Goal: Information Seeking & Learning: Find specific fact

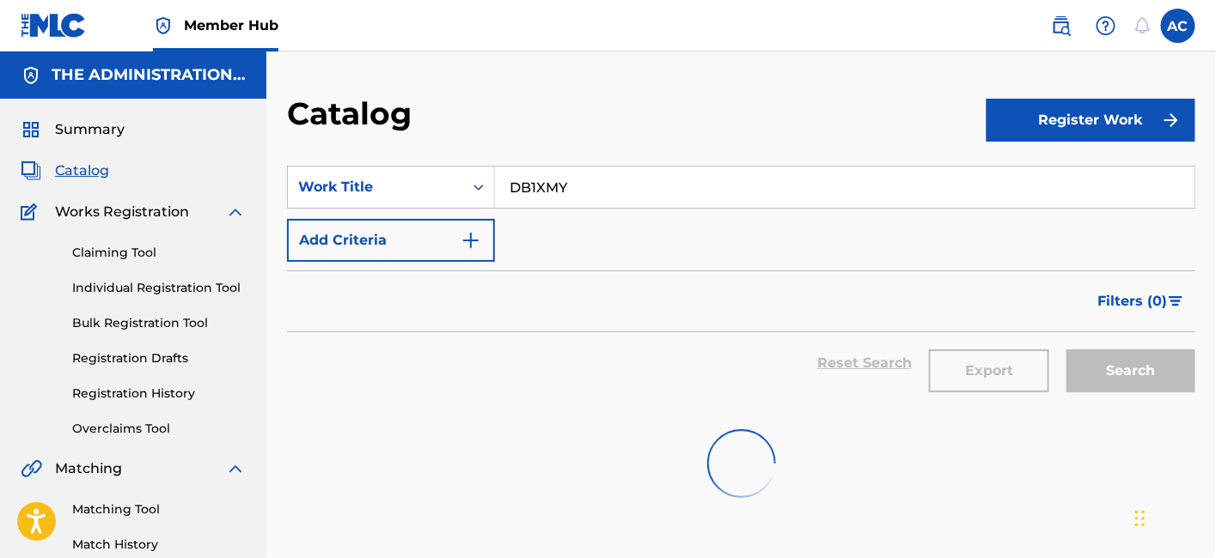
type input "DB1XMY"
click at [714, 194] on input "DB1XMY" at bounding box center [844, 187] width 699 height 41
click at [668, 177] on input "DB1XMY" at bounding box center [844, 187] width 699 height 41
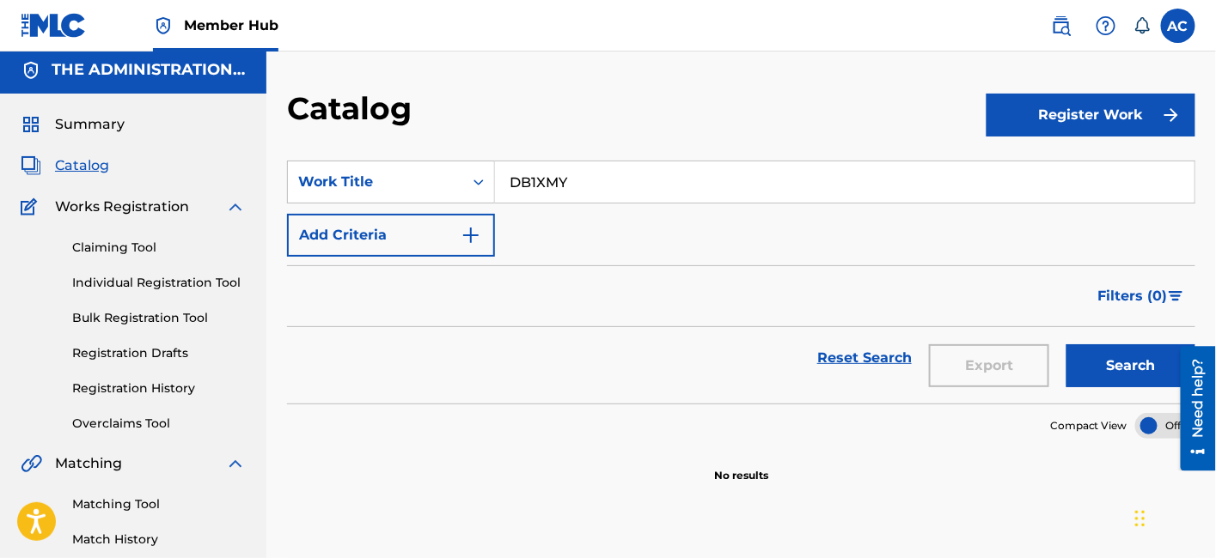
scroll to position [3, 0]
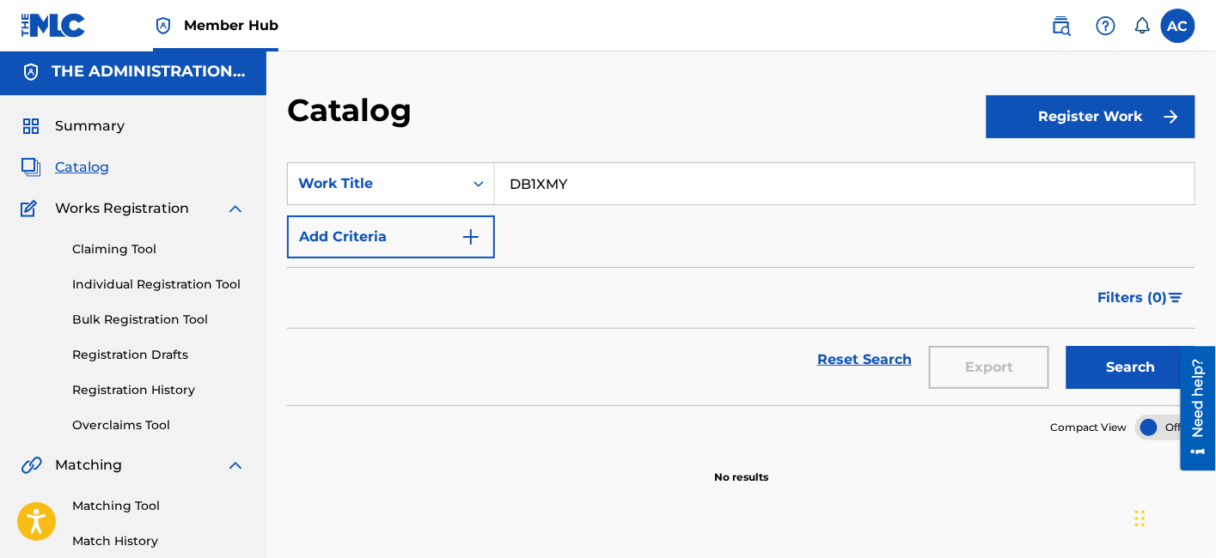
click at [628, 183] on input "DB1XMY" at bounding box center [844, 183] width 699 height 41
click at [1066, 346] on button "Search" at bounding box center [1130, 367] width 129 height 43
click at [700, 168] on input "DB1XMY" at bounding box center [844, 183] width 699 height 41
click at [1066, 346] on button "Search" at bounding box center [1130, 367] width 129 height 43
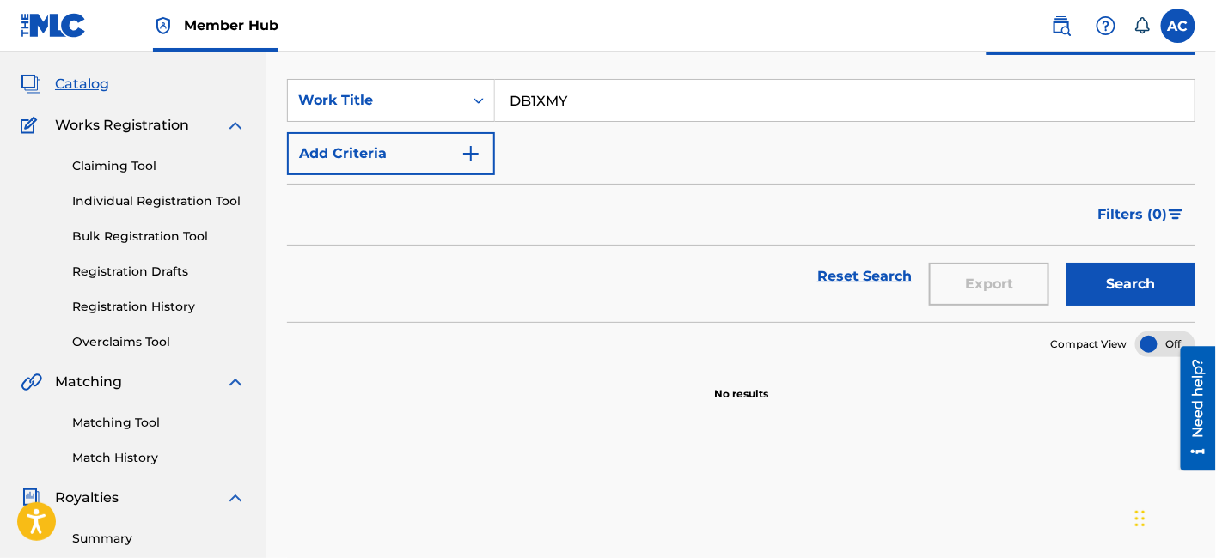
scroll to position [7, 0]
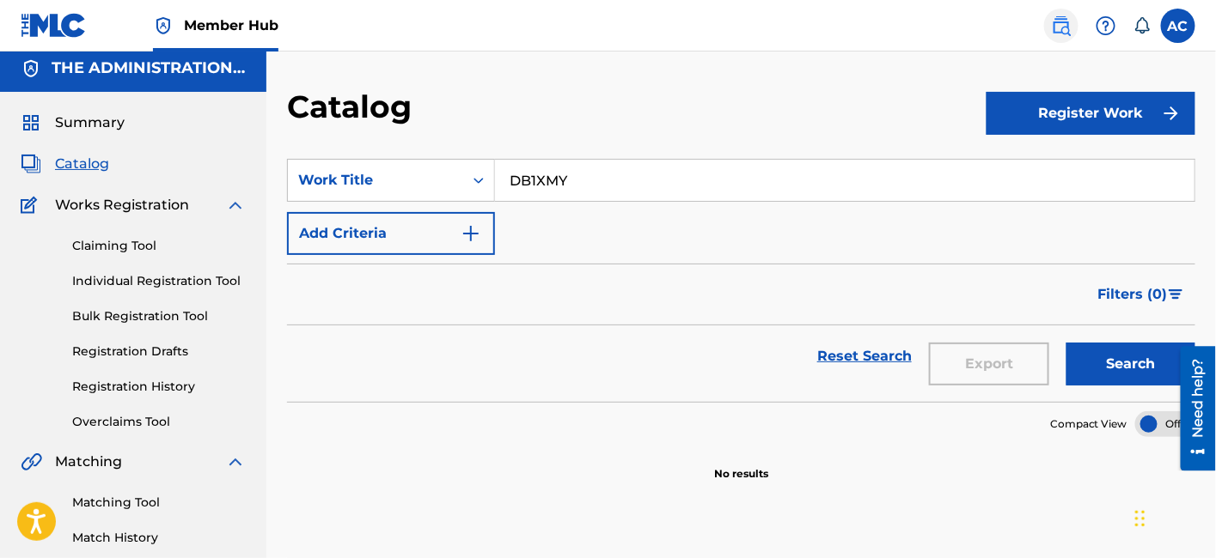
click at [1062, 35] on img at bounding box center [1061, 25] width 21 height 21
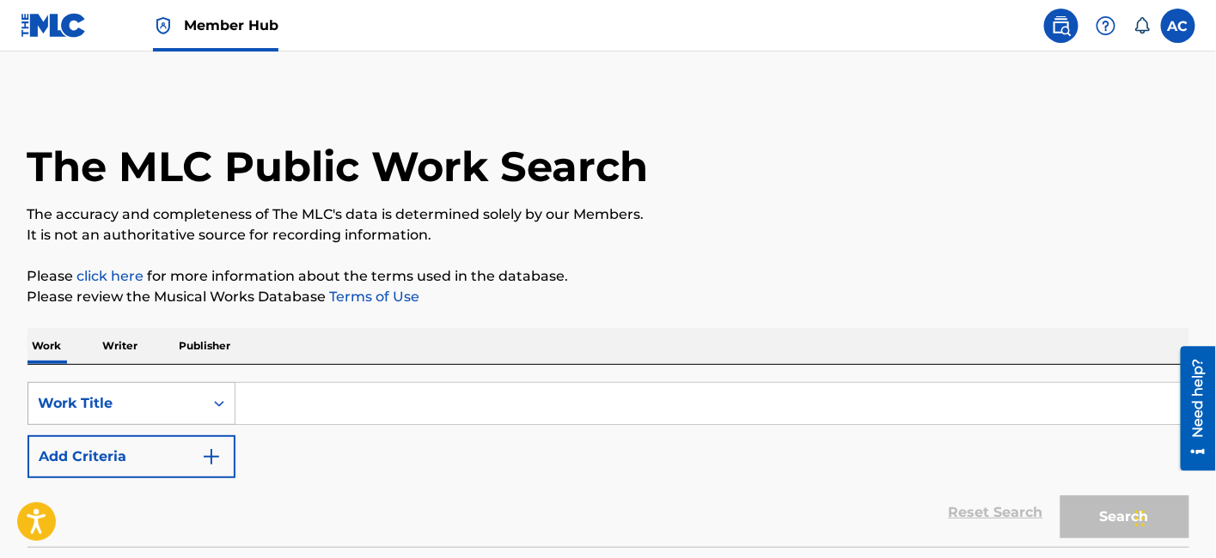
click at [216, 413] on div "Work Title" at bounding box center [131, 403] width 208 height 43
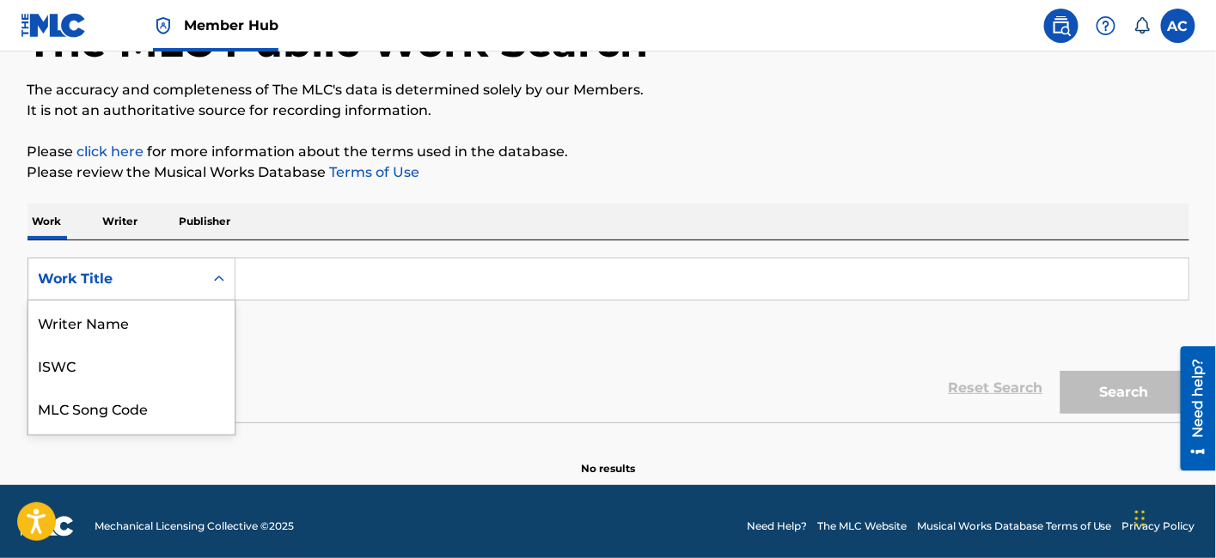
scroll to position [86, 0]
click at [177, 330] on div "MLC Song Code" at bounding box center [131, 322] width 206 height 43
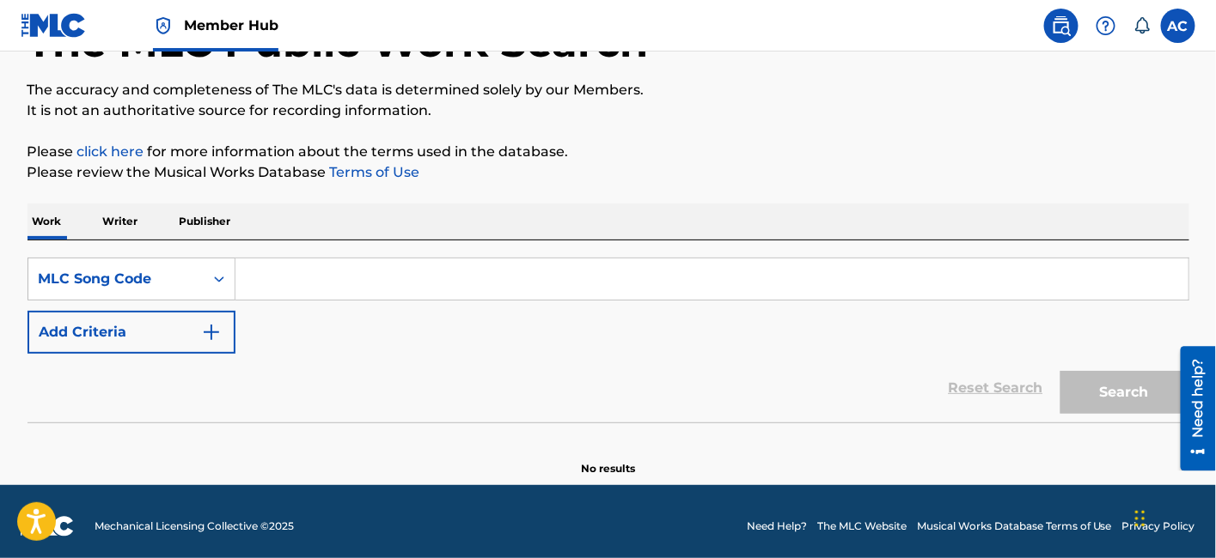
click at [273, 294] on input "Search Form" at bounding box center [711, 279] width 953 height 41
paste input "DB1XMY"
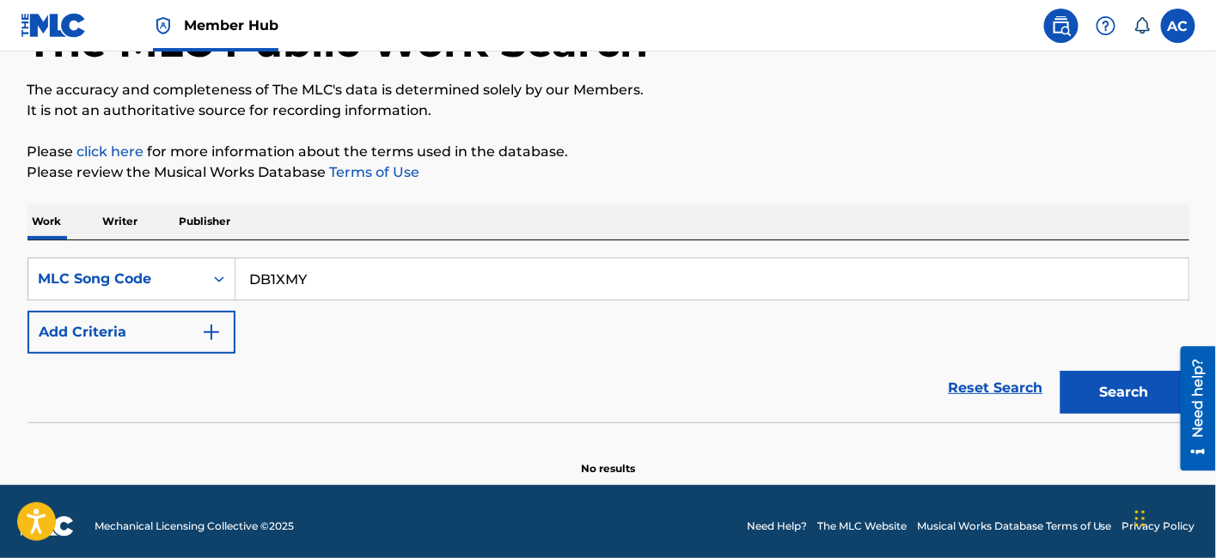
type input "DB1XMY"
click at [1060, 371] on button "Search" at bounding box center [1124, 392] width 129 height 43
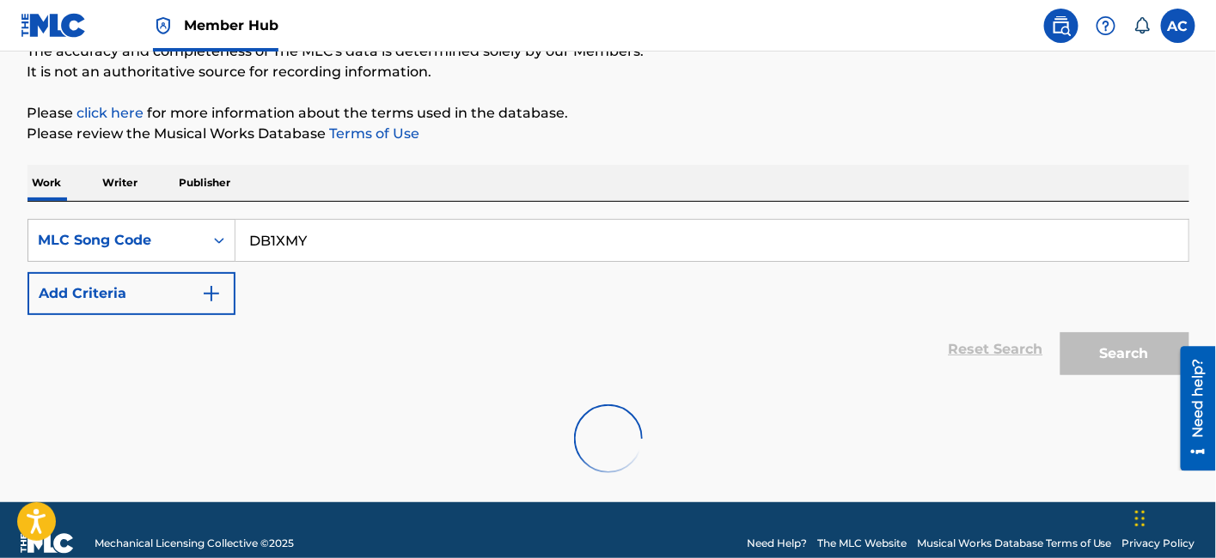
scroll to position [189, 0]
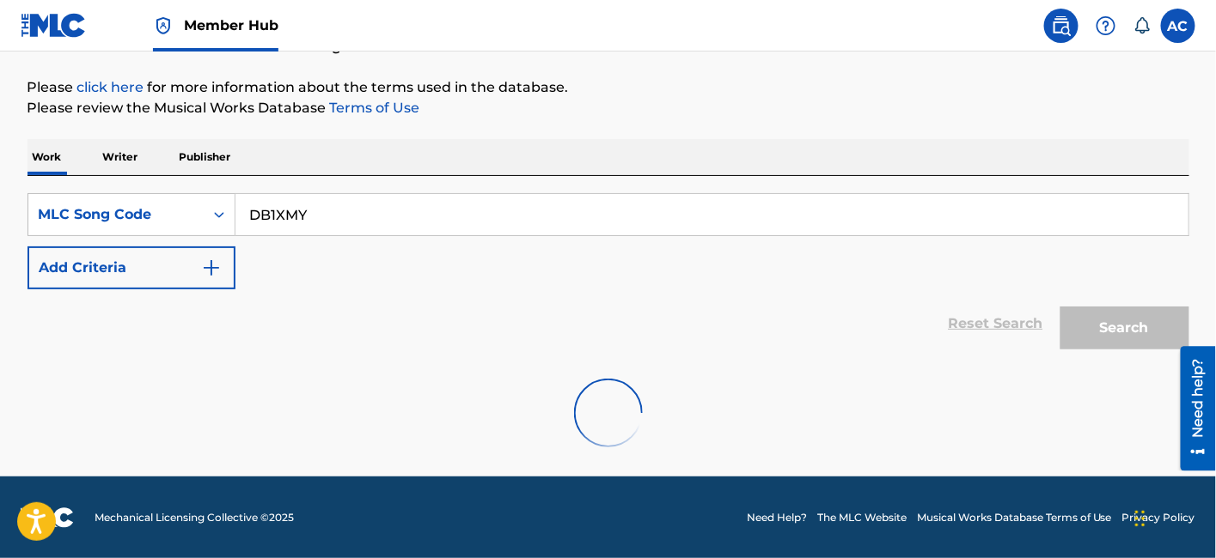
click at [346, 212] on input "DB1XMY" at bounding box center [711, 214] width 953 height 41
click at [283, 217] on input "DB1XMY" at bounding box center [711, 214] width 953 height 41
click at [335, 214] on input "DB1XMY" at bounding box center [711, 214] width 953 height 41
click at [421, 229] on input "DB1XMY" at bounding box center [711, 214] width 953 height 41
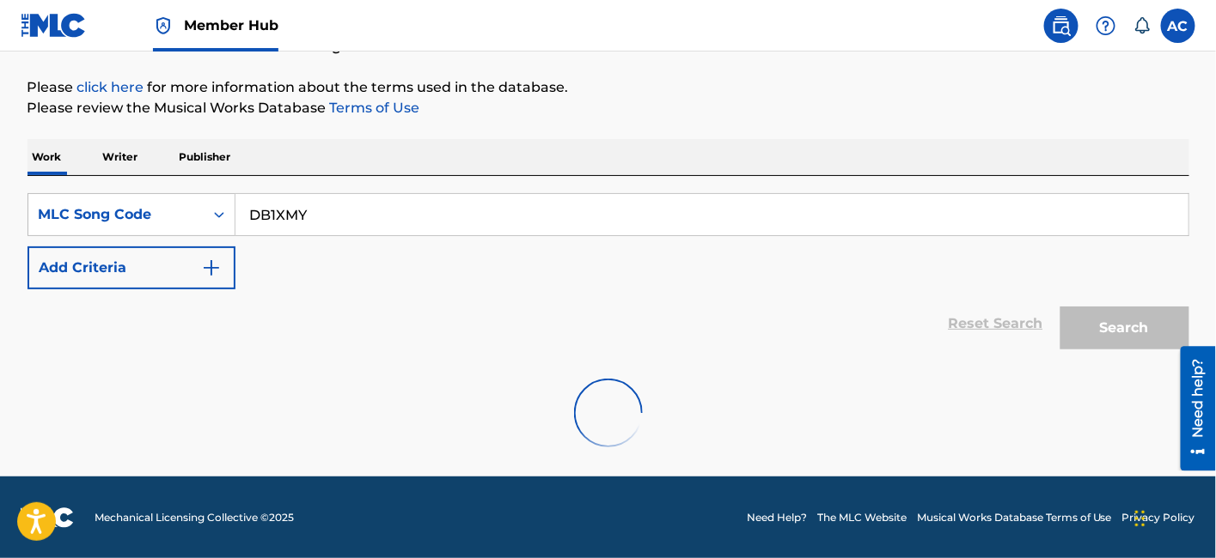
click at [1099, 330] on div "Search" at bounding box center [1120, 324] width 137 height 69
click at [346, 231] on input "DB1XMY" at bounding box center [711, 214] width 953 height 41
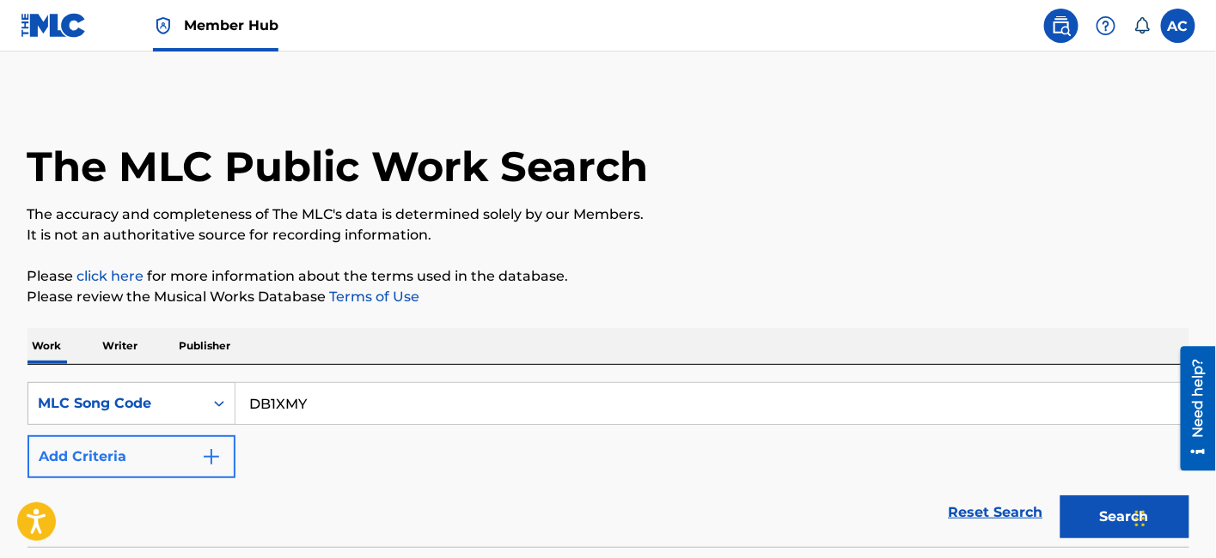
scroll to position [0, 0]
click at [448, 387] on input "DB1XMY" at bounding box center [711, 403] width 953 height 41
click at [1060, 496] on button "Search" at bounding box center [1124, 517] width 129 height 43
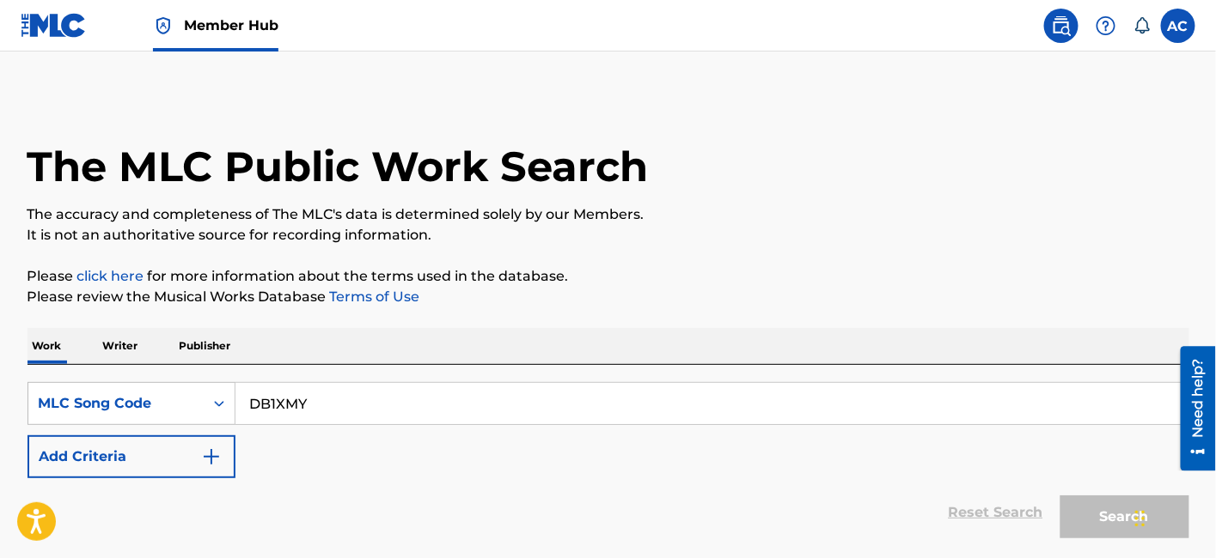
click at [599, 413] on input "DB1XMY" at bounding box center [711, 403] width 953 height 41
click at [334, 406] on input "DB1XMY" at bounding box center [711, 403] width 953 height 41
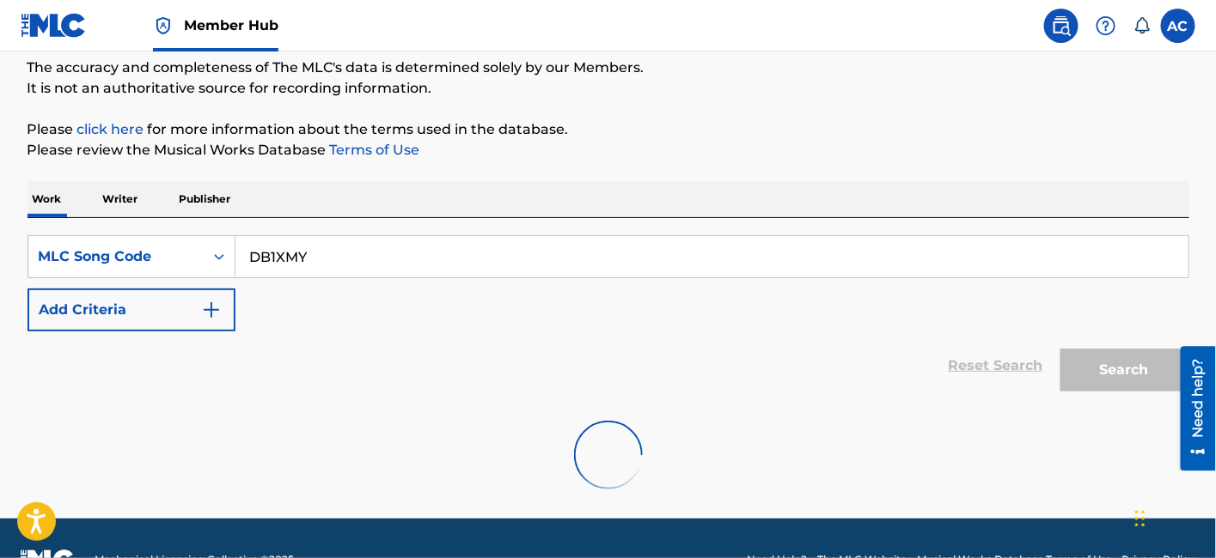
scroll to position [149, 0]
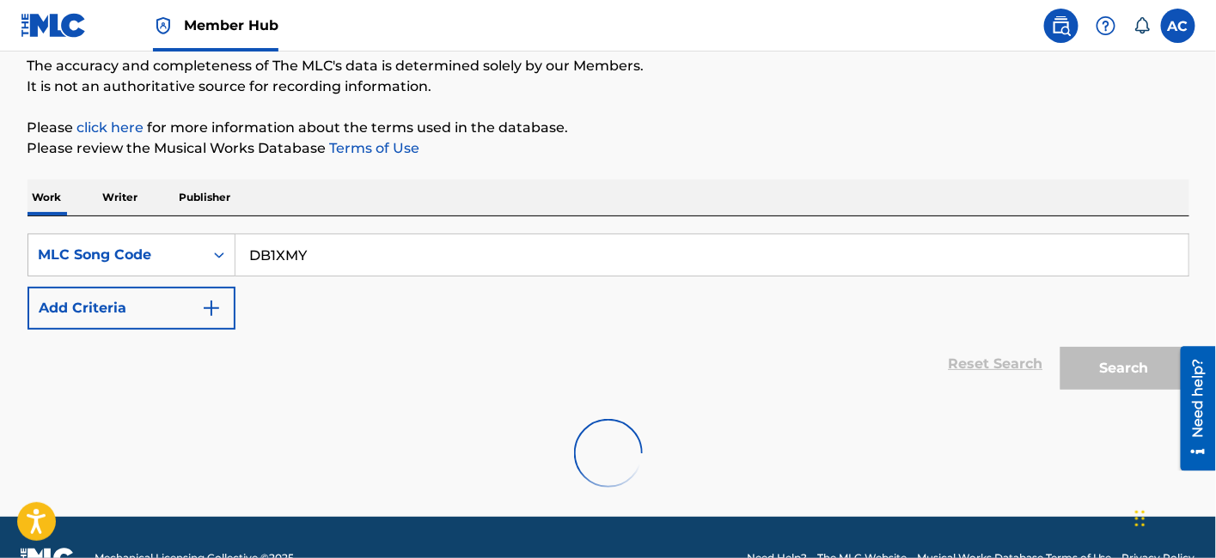
click at [309, 261] on input "DB1XMY" at bounding box center [711, 255] width 953 height 41
click at [287, 253] on input "DB1XMY" at bounding box center [711, 255] width 953 height 41
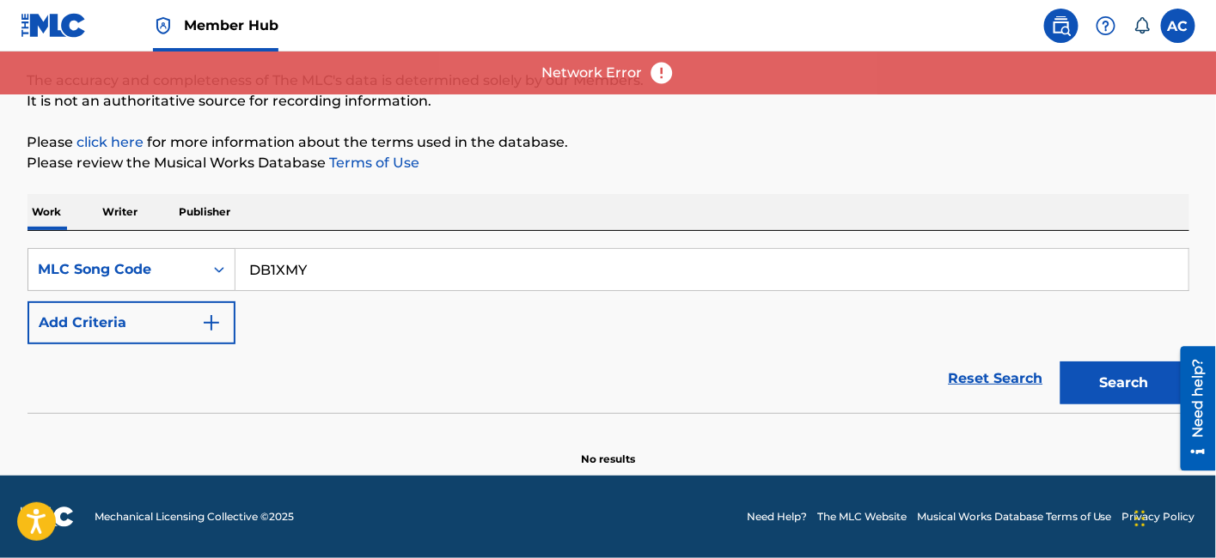
scroll to position [132, 0]
